Goal: Task Accomplishment & Management: Use online tool/utility

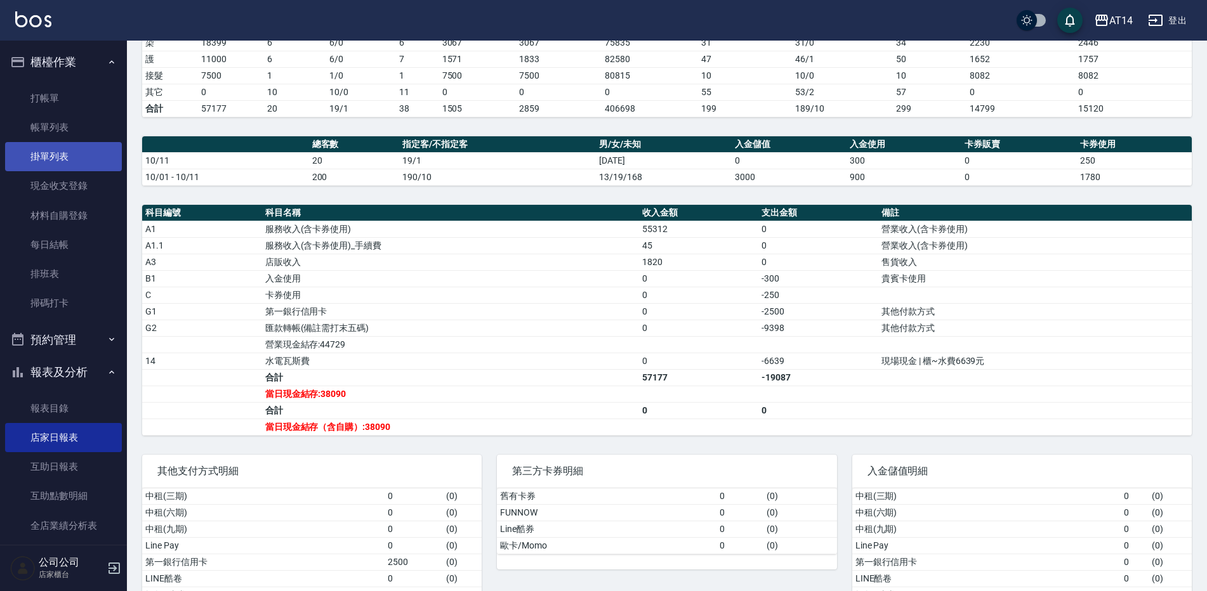
scroll to position [63, 0]
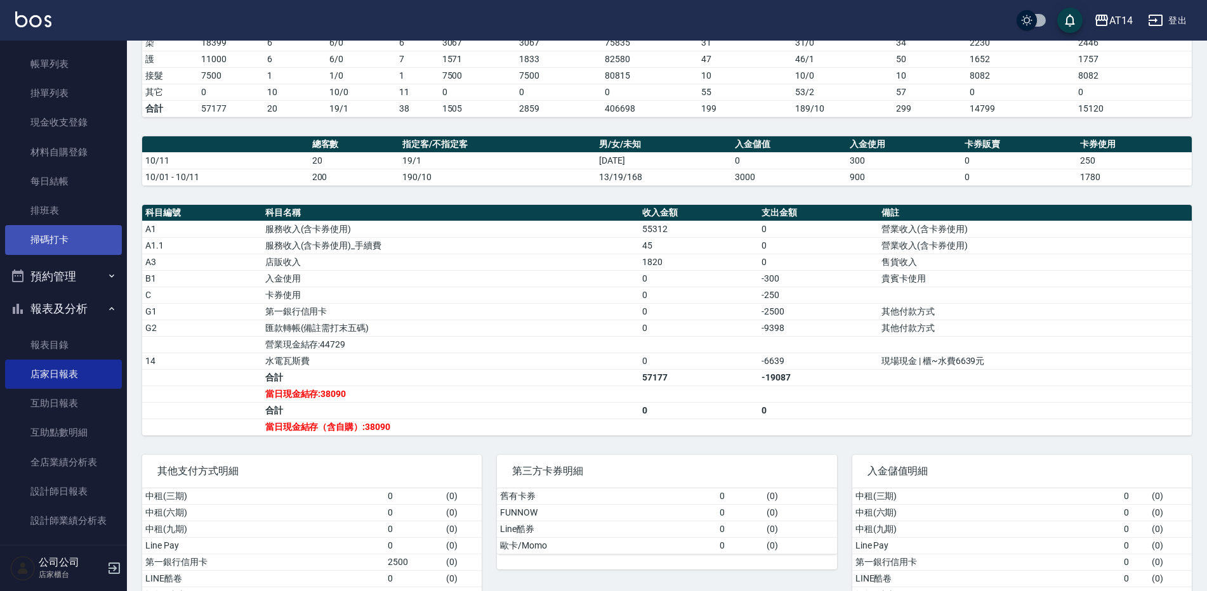
click at [84, 237] on link "掃碼打卡" at bounding box center [63, 239] width 117 height 29
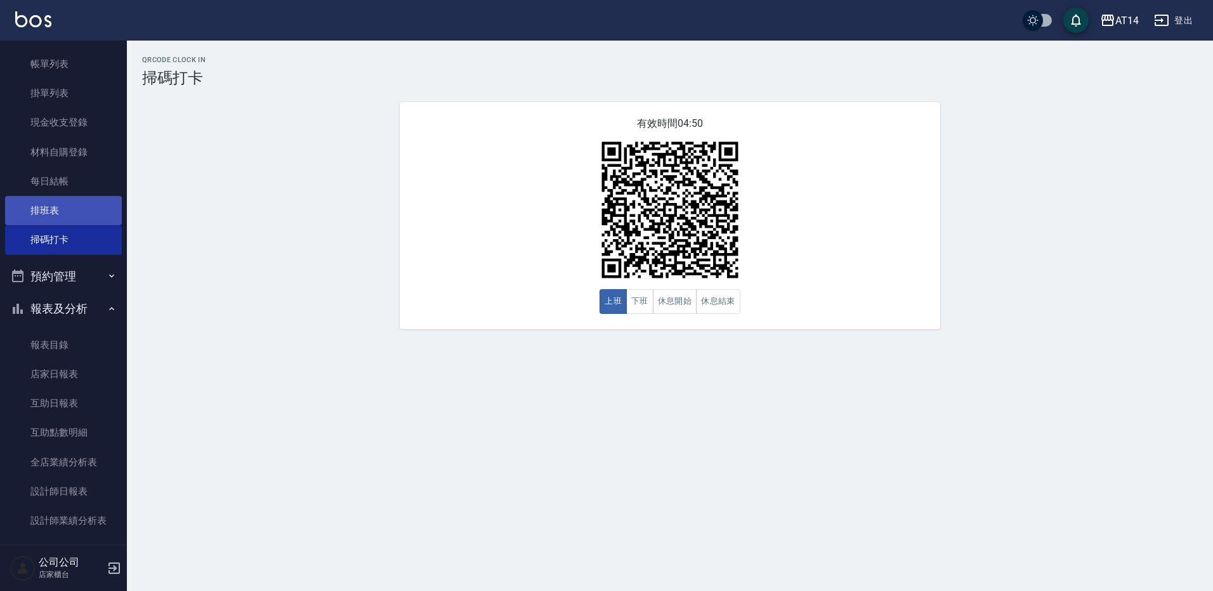
click at [55, 217] on link "排班表" at bounding box center [63, 210] width 117 height 29
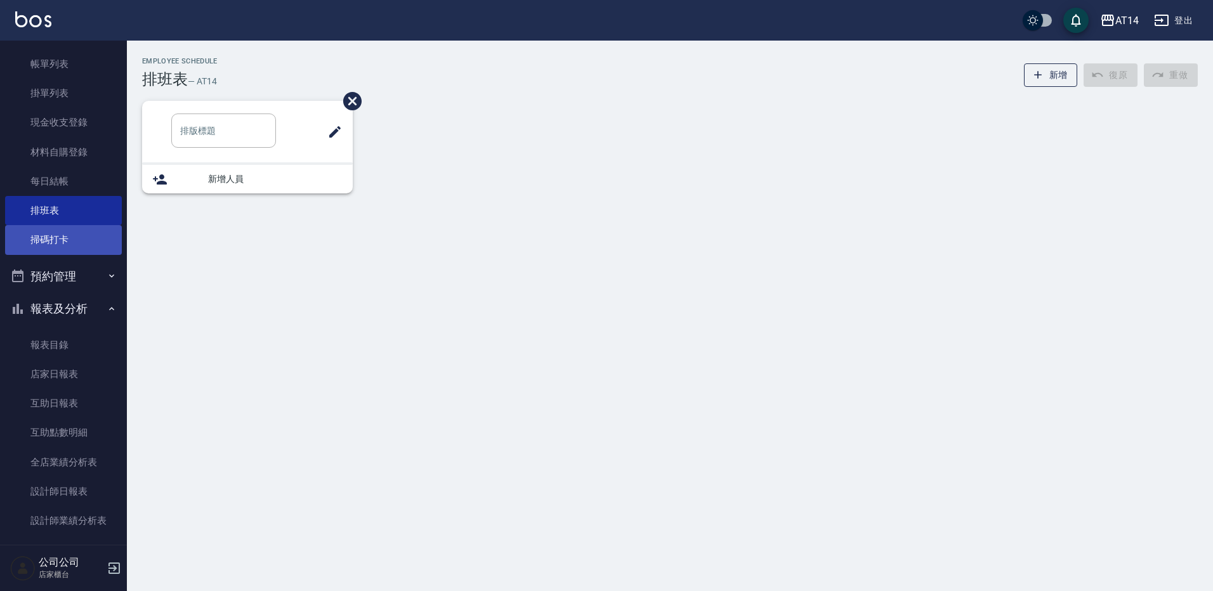
click at [58, 248] on link "掃碼打卡" at bounding box center [63, 239] width 117 height 29
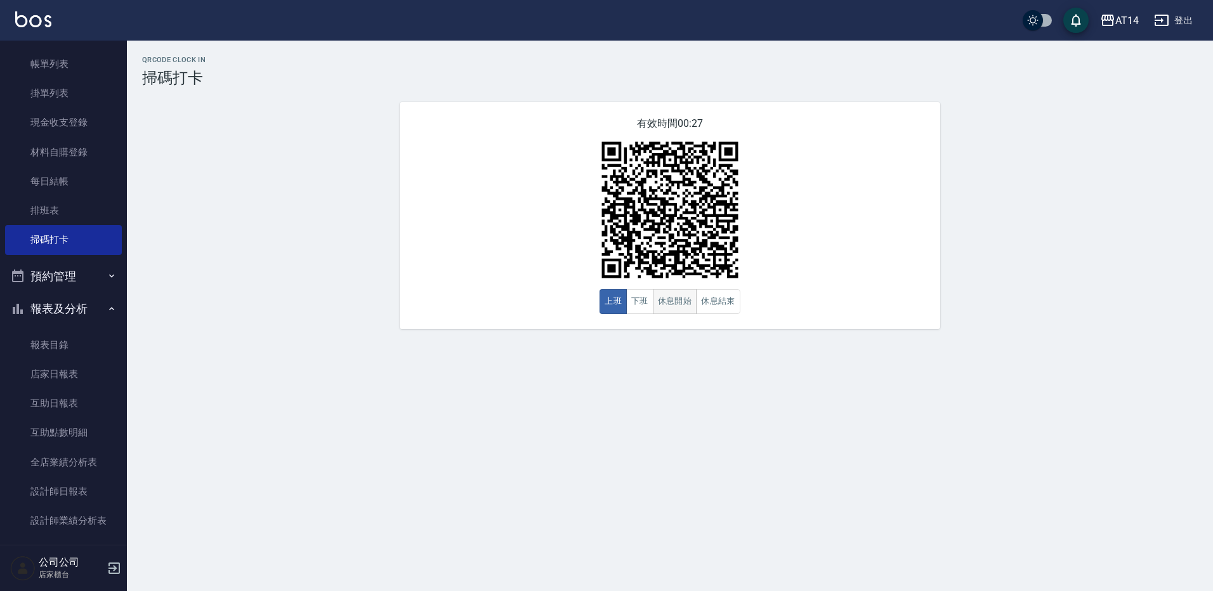
click at [661, 306] on button "休息開始" at bounding box center [675, 301] width 44 height 25
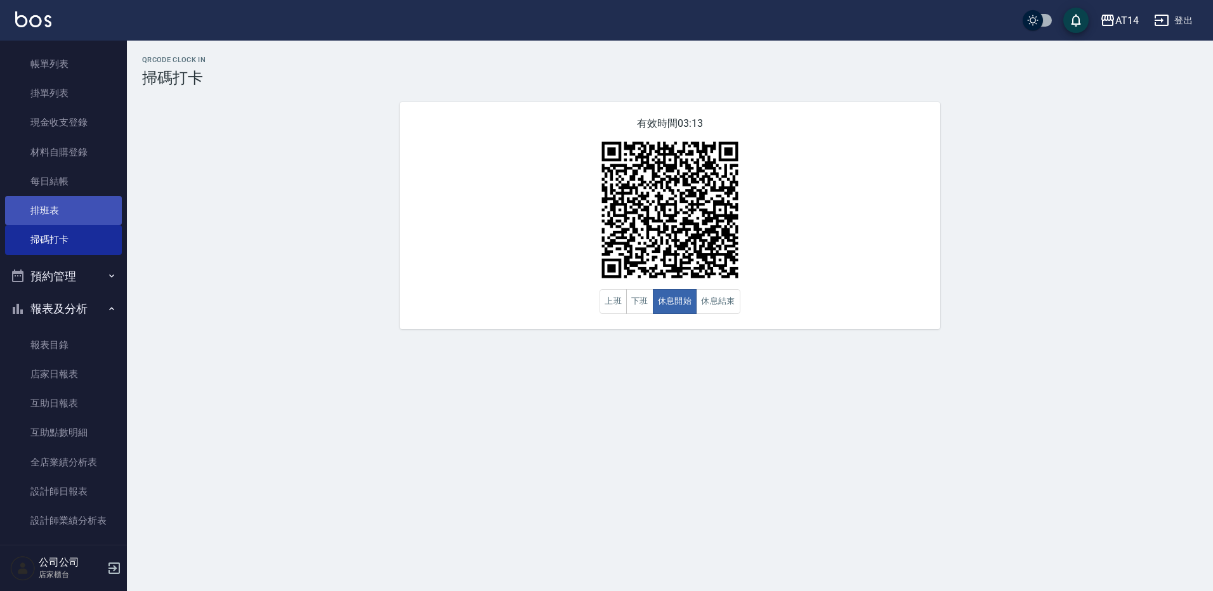
click at [29, 214] on link "排班表" at bounding box center [63, 210] width 117 height 29
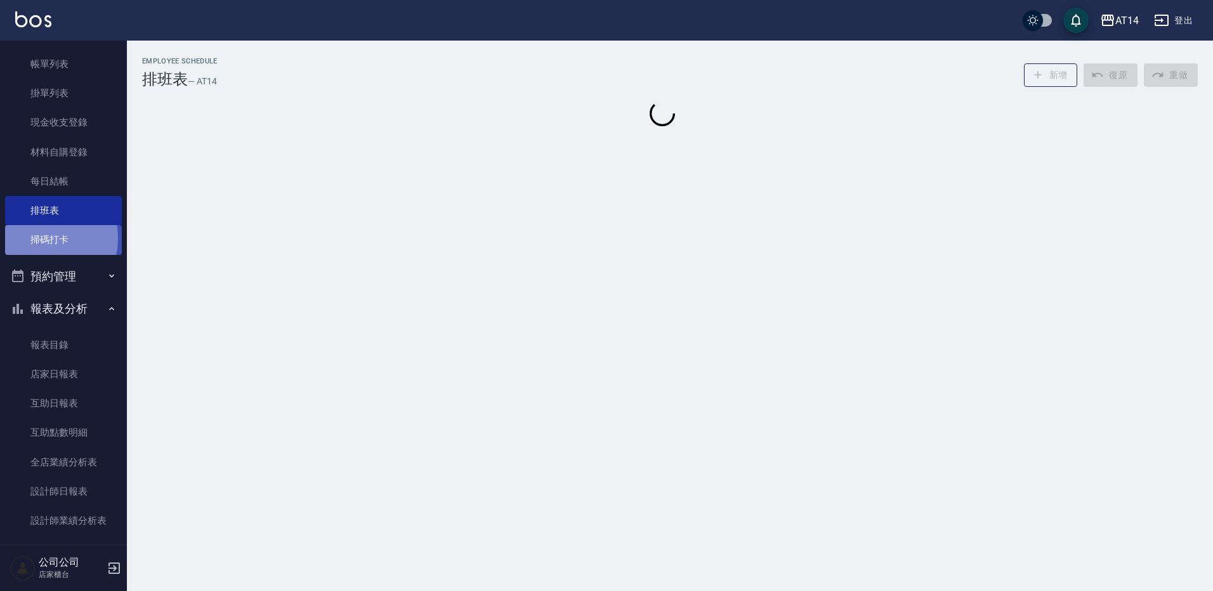
click at [33, 238] on link "掃碼打卡" at bounding box center [63, 239] width 117 height 29
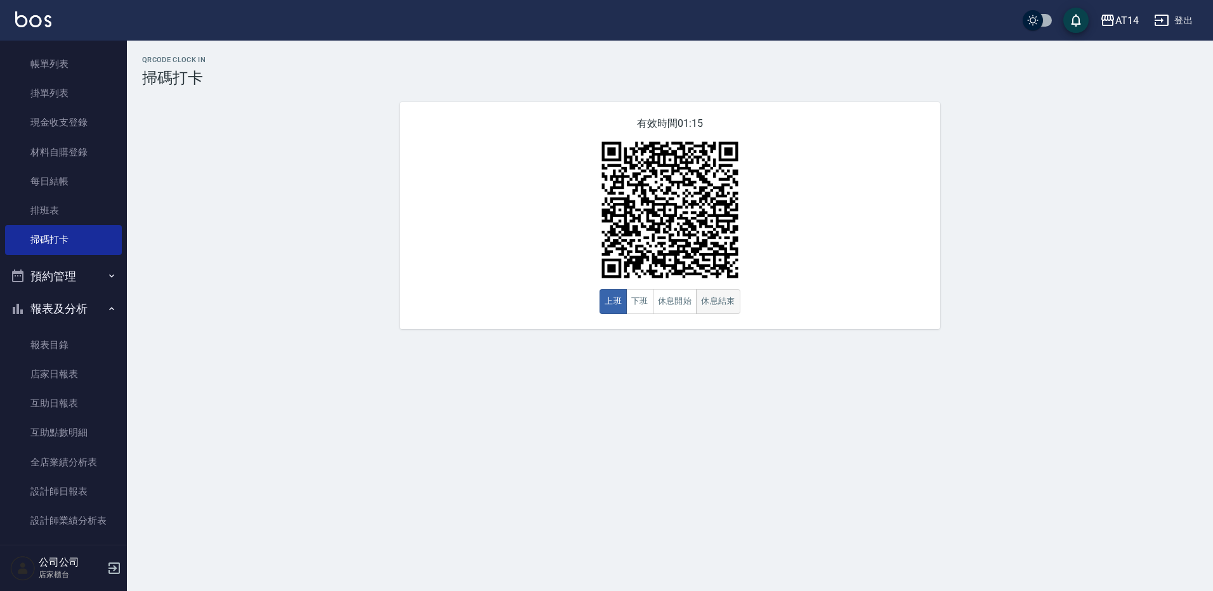
click at [723, 306] on button "休息結束" at bounding box center [718, 301] width 44 height 25
